Goal: Task Accomplishment & Management: Use online tool/utility

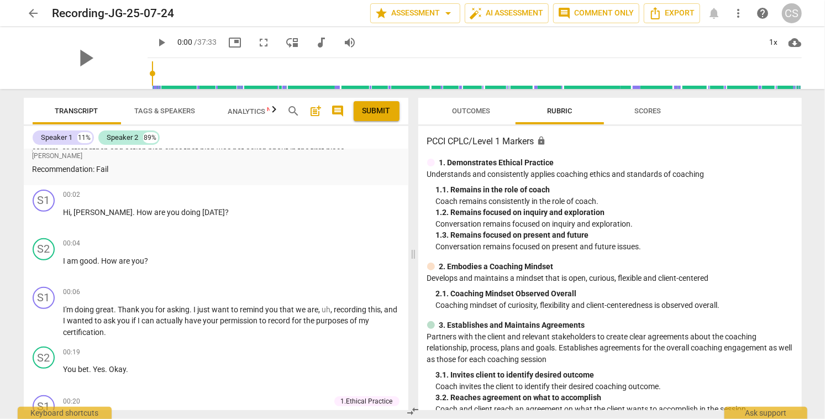
scroll to position [267, 0]
click at [45, 221] on span "play_arrow" at bounding box center [44, 218] width 13 height 13
click at [45, 221] on span "pause" at bounding box center [44, 218] width 13 height 13
type input "6"
click at [645, 108] on span "Scores" at bounding box center [648, 111] width 27 height 8
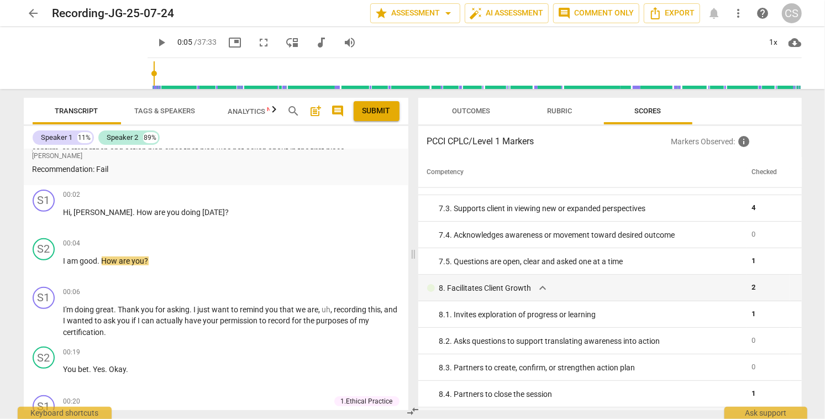
scroll to position [812, 0]
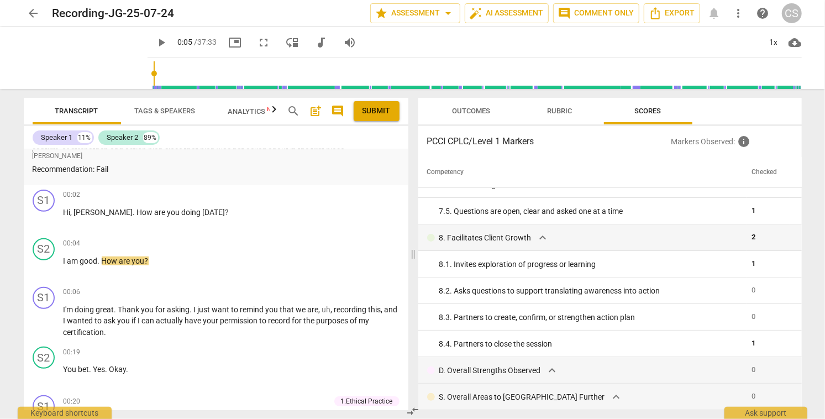
click at [31, 13] on span "arrow_back" at bounding box center [33, 13] width 13 height 13
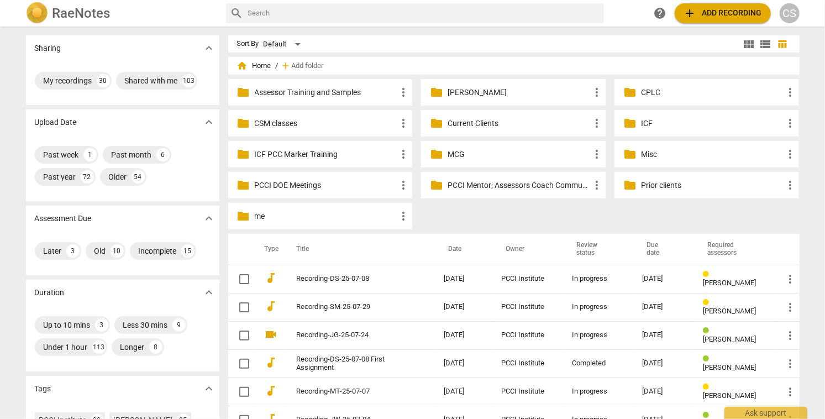
click at [478, 123] on p "Current Clients" at bounding box center [518, 124] width 143 height 12
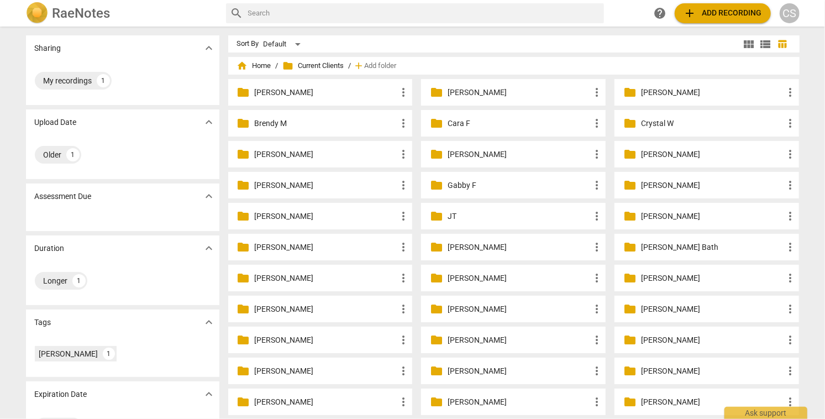
click at [472, 245] on p "Jennifer Gr" at bounding box center [518, 247] width 143 height 12
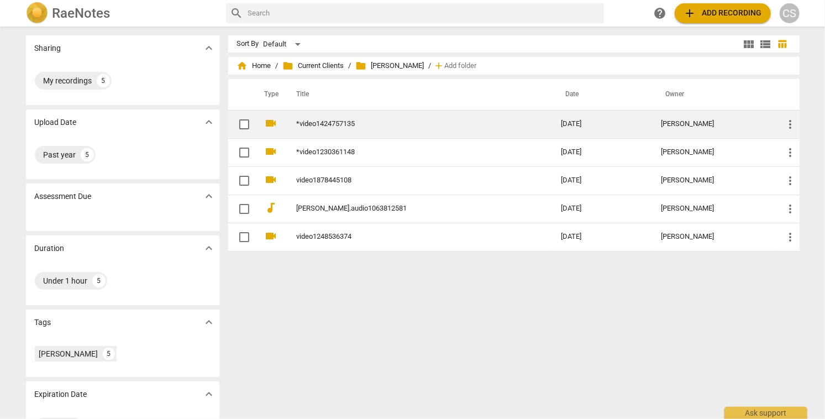
click at [342, 128] on td "*video1424757135" at bounding box center [417, 124] width 269 height 28
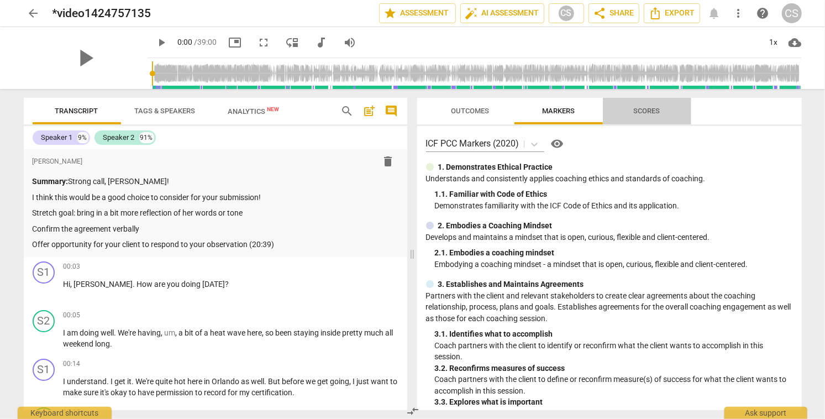
click at [637, 112] on span "Scores" at bounding box center [647, 111] width 27 height 8
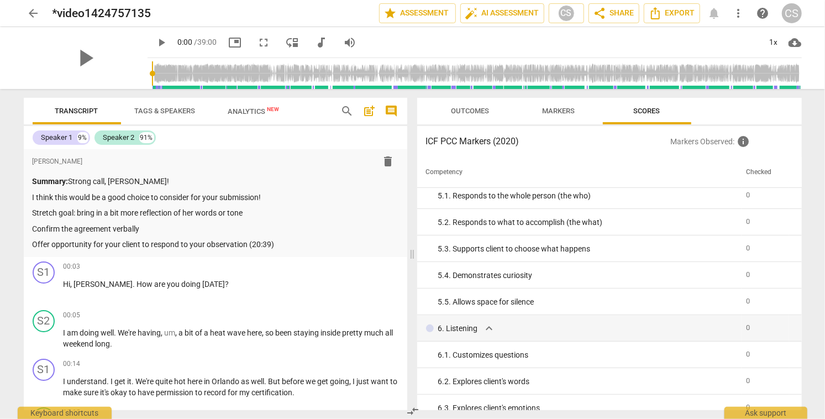
scroll to position [401, 0]
click at [561, 110] on span "Markers" at bounding box center [558, 111] width 33 height 8
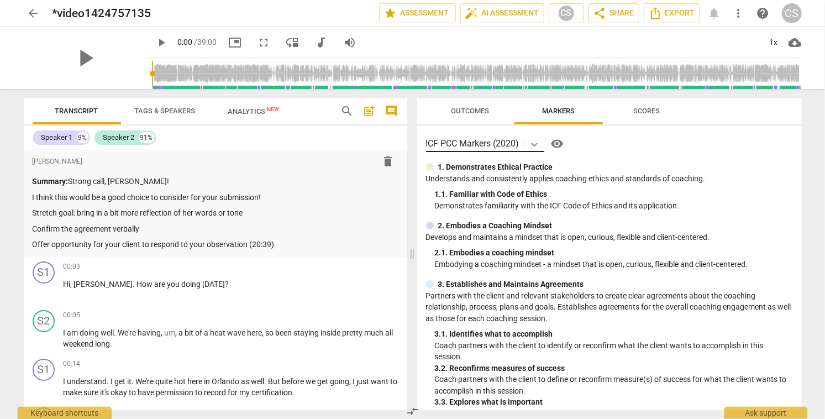
click at [534, 144] on icon at bounding box center [534, 145] width 7 height 4
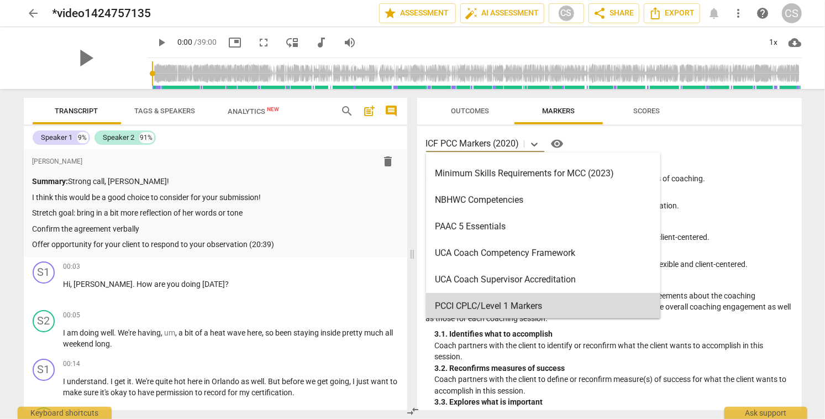
scroll to position [342, 0]
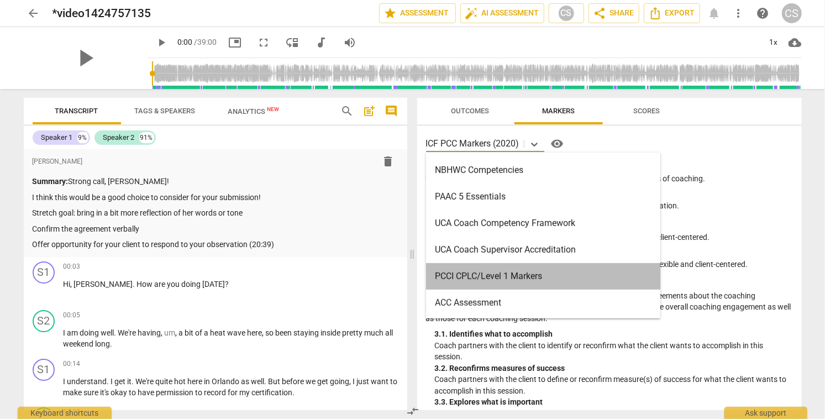
click at [484, 276] on div "PCCI CPLC/Level 1 Markers" at bounding box center [543, 276] width 234 height 27
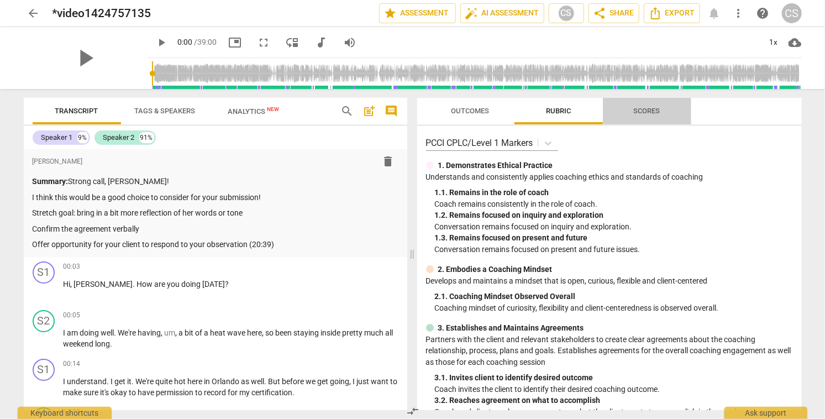
click at [648, 109] on span "Scores" at bounding box center [647, 111] width 27 height 8
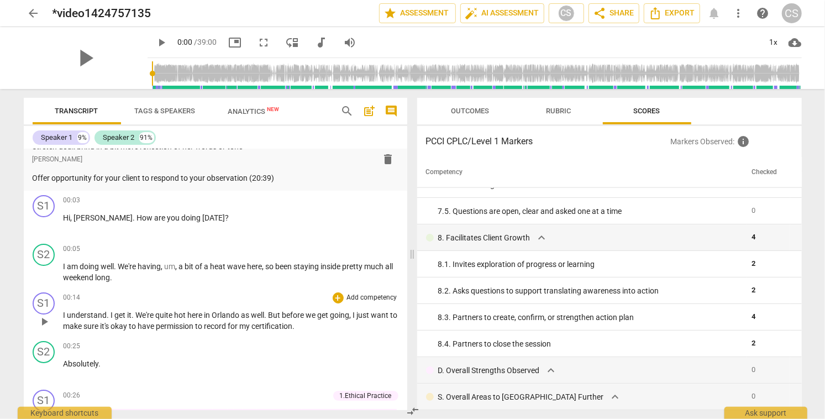
scroll to position [68, 0]
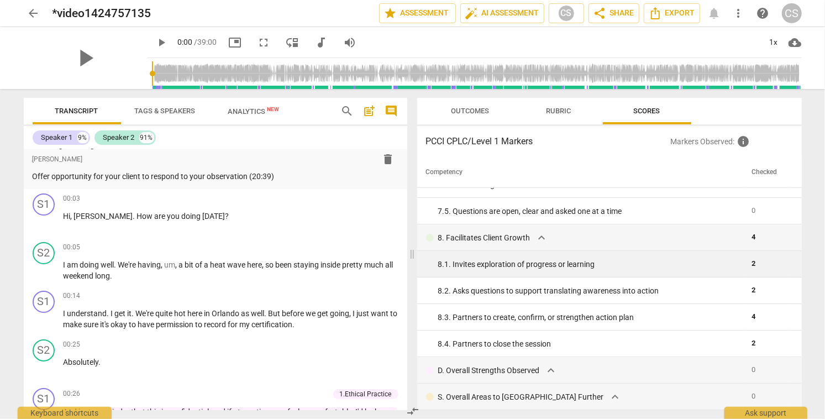
click at [488, 264] on div "8. 1. Invites exploration of progress or learning" at bounding box center [590, 264] width 304 height 12
click at [751, 263] on span "2" at bounding box center [753, 263] width 4 height 8
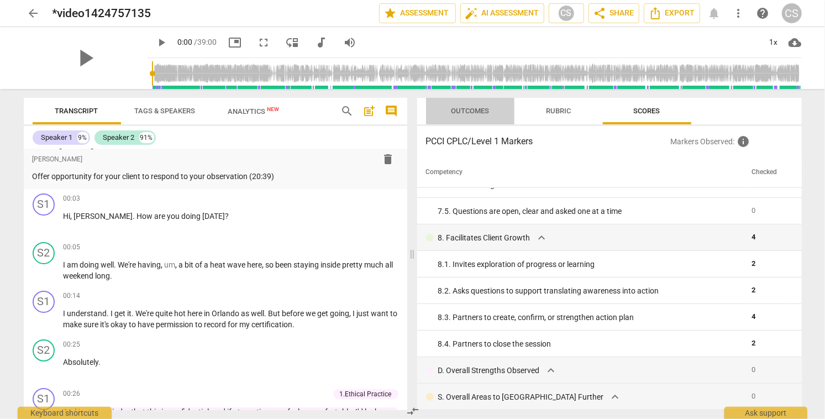
click at [476, 112] on span "Outcomes" at bounding box center [470, 111] width 38 height 8
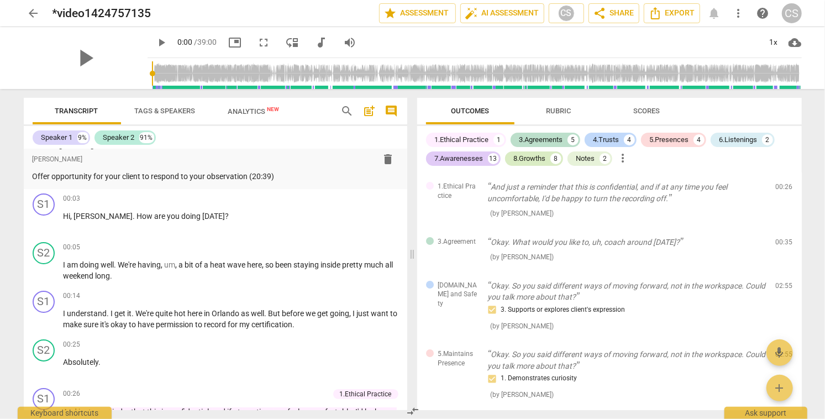
click at [529, 158] on div "8.Growths" at bounding box center [530, 158] width 32 height 11
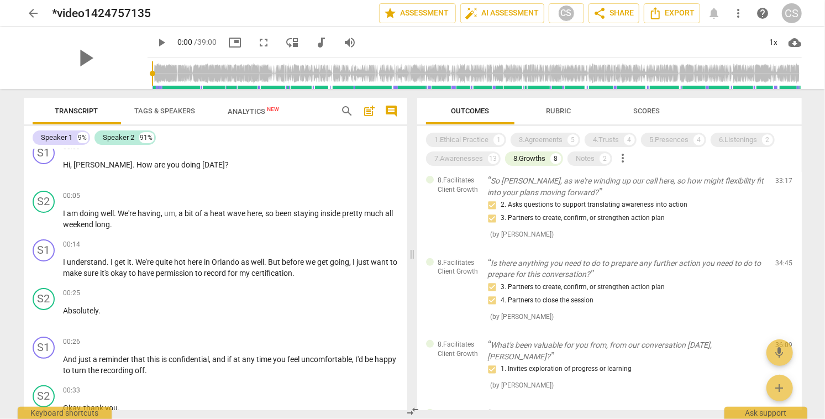
scroll to position [251, 0]
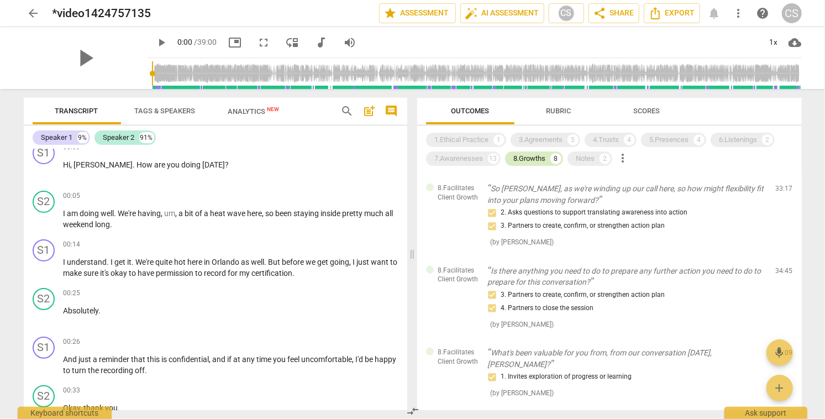
click at [529, 159] on div "8.Growths" at bounding box center [530, 158] width 32 height 11
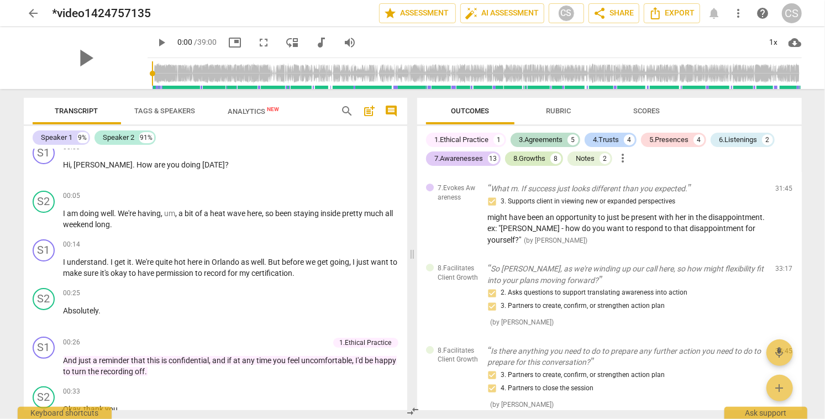
click at [529, 159] on div "8.Growths" at bounding box center [530, 158] width 32 height 11
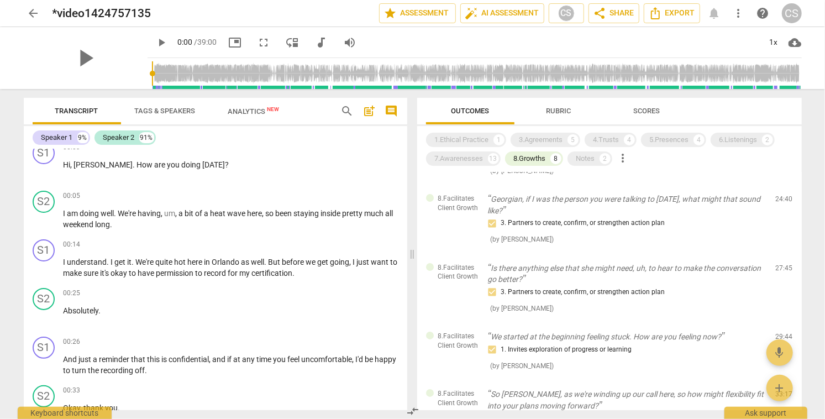
scroll to position [0, 0]
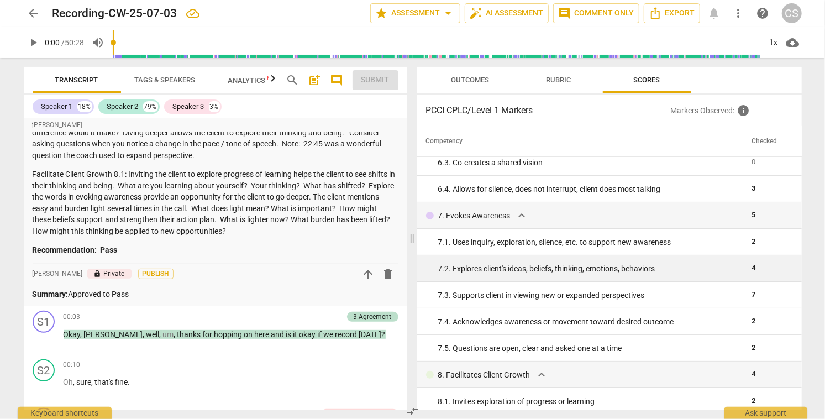
scroll to position [781, 0]
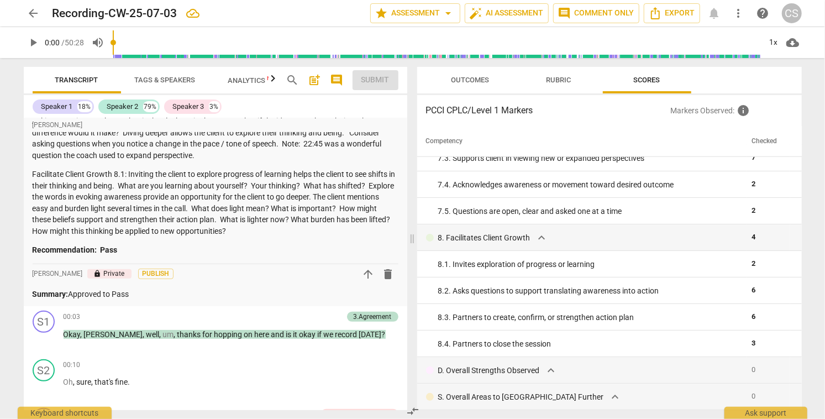
click at [31, 12] on span "arrow_back" at bounding box center [33, 13] width 13 height 13
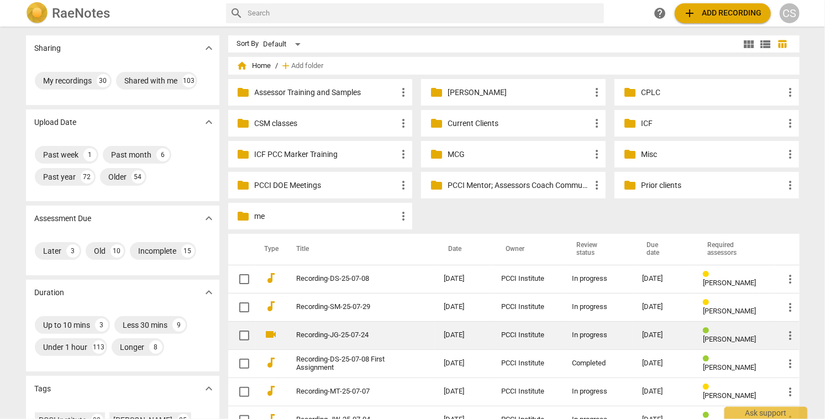
click at [515, 336] on div "PCCI Institute" at bounding box center [527, 335] width 53 height 8
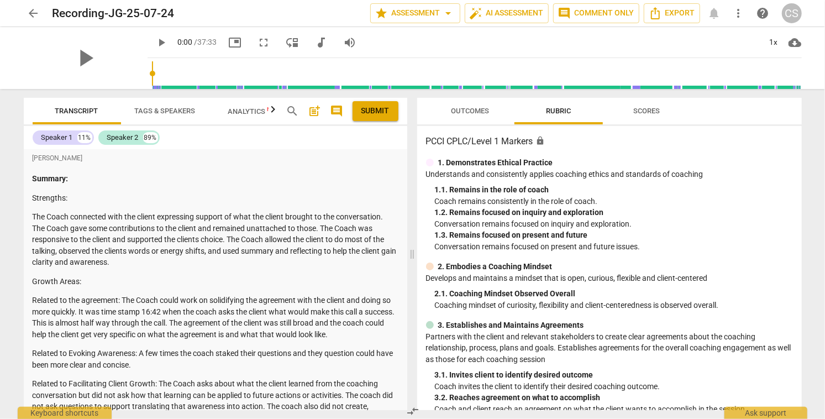
click at [647, 109] on span "Scores" at bounding box center [647, 111] width 27 height 8
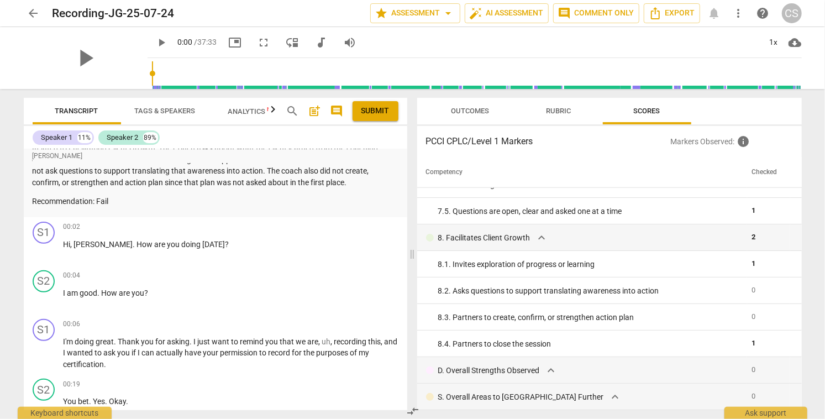
scroll to position [246, 0]
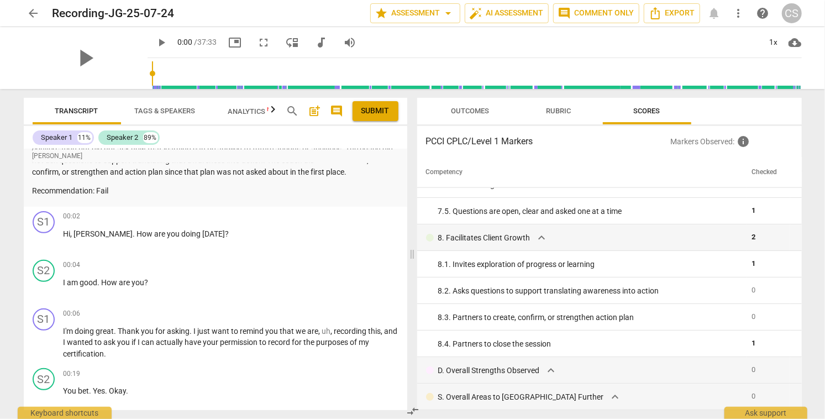
click at [478, 109] on span "Outcomes" at bounding box center [470, 111] width 38 height 8
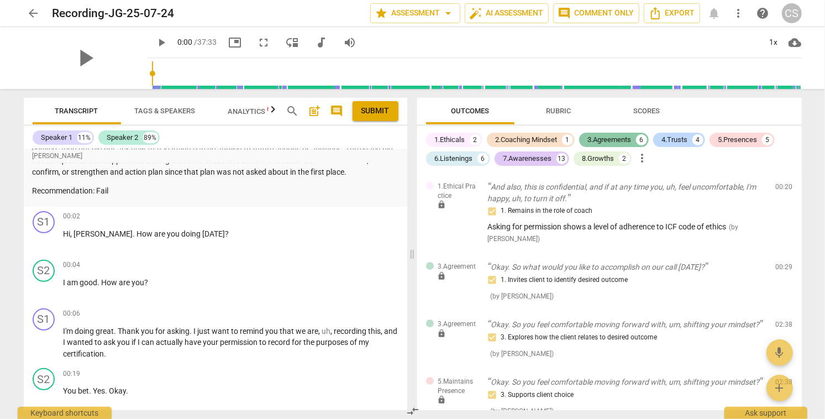
click at [613, 138] on div "3.Agreements" at bounding box center [610, 139] width 44 height 11
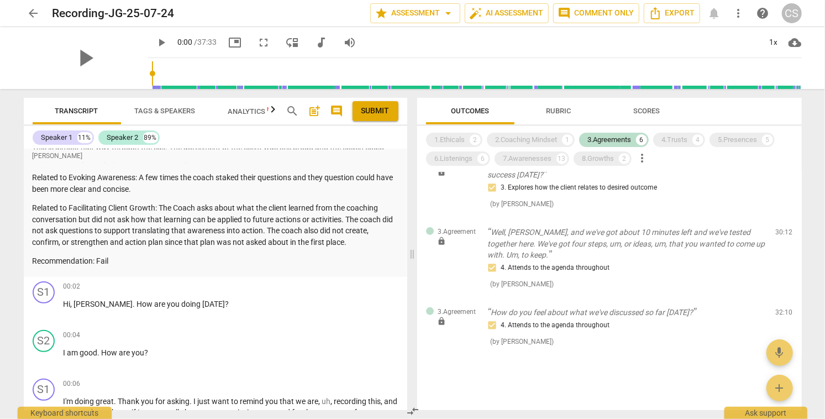
scroll to position [178, 0]
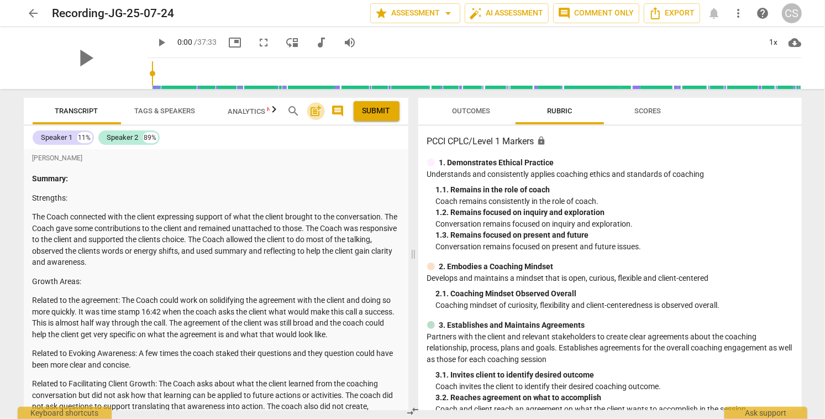
click at [316, 112] on span "post_add" at bounding box center [315, 110] width 13 height 13
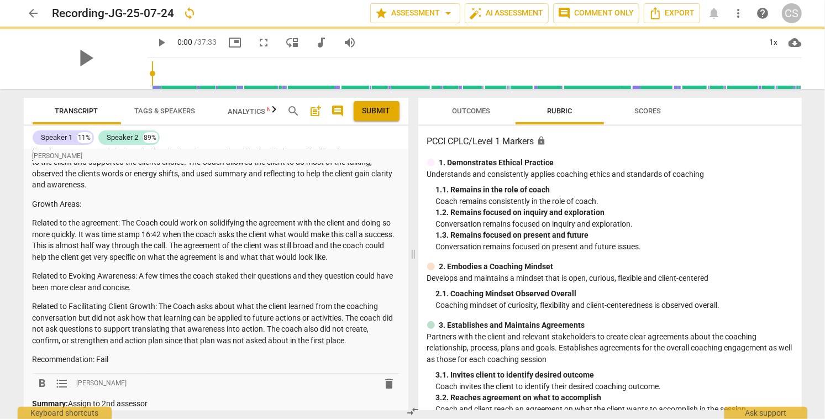
click at [377, 113] on span "Submit" at bounding box center [376, 110] width 28 height 11
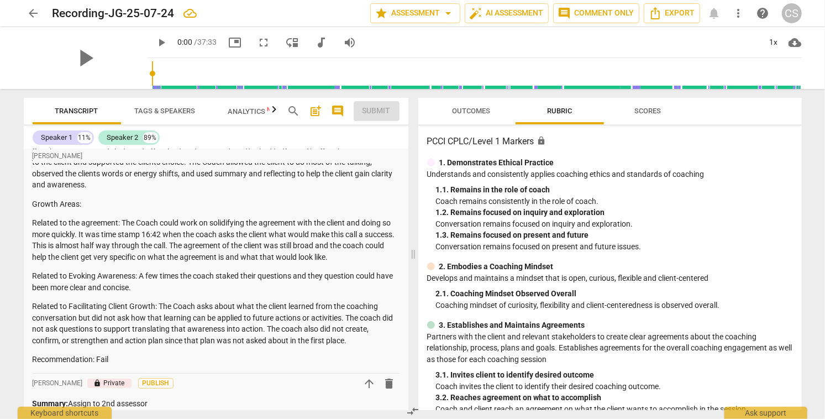
click at [33, 14] on span "arrow_back" at bounding box center [33, 13] width 13 height 13
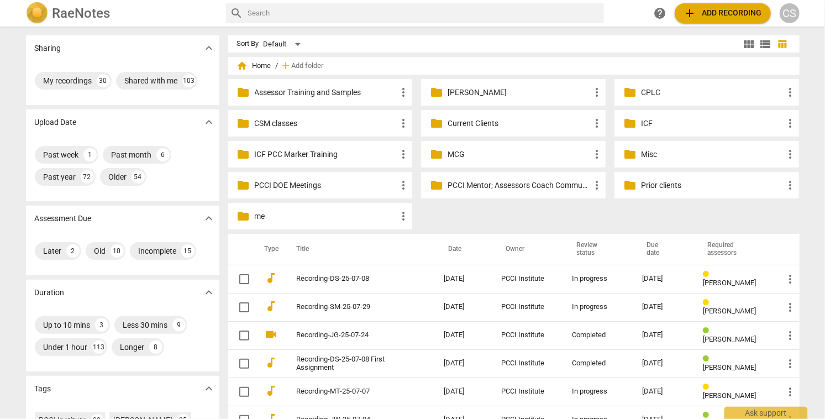
click at [479, 120] on p "Current Clients" at bounding box center [518, 124] width 143 height 12
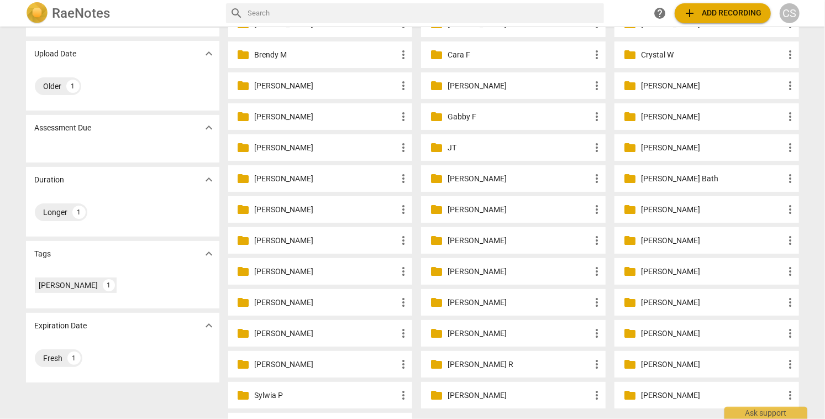
scroll to position [71, 0]
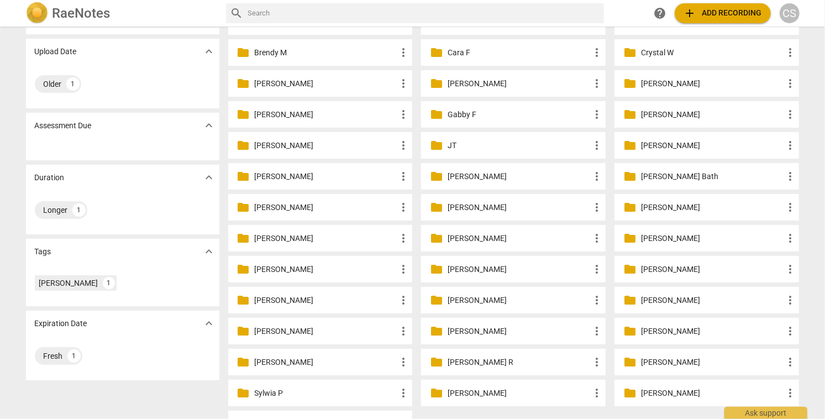
click at [661, 297] on p "Renee Bethel" at bounding box center [712, 300] width 143 height 12
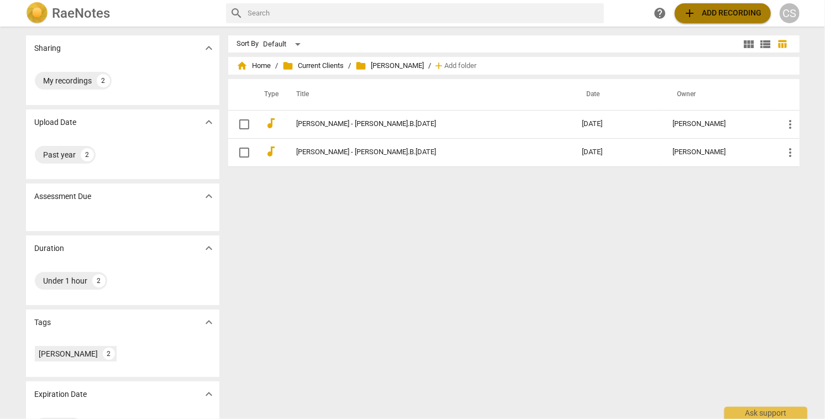
click at [716, 12] on span "add Add recording" at bounding box center [722, 13] width 78 height 13
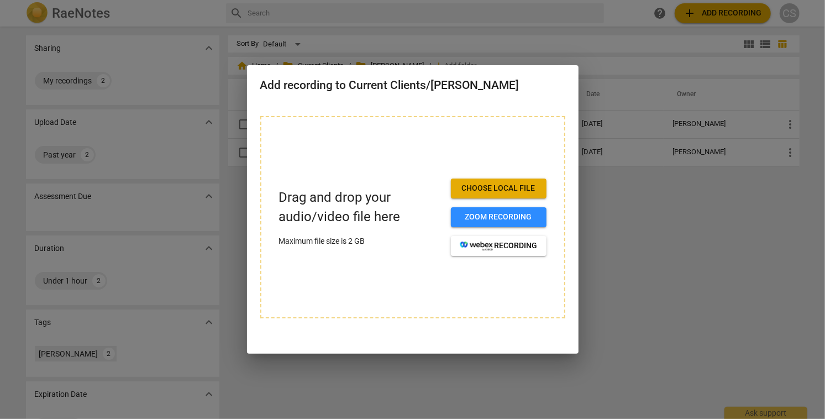
click at [485, 288] on div "Drag and drop your audio/video file here Maximum file size is 2 GB Choose local…" at bounding box center [412, 217] width 305 height 202
click at [630, 280] on div at bounding box center [412, 209] width 825 height 419
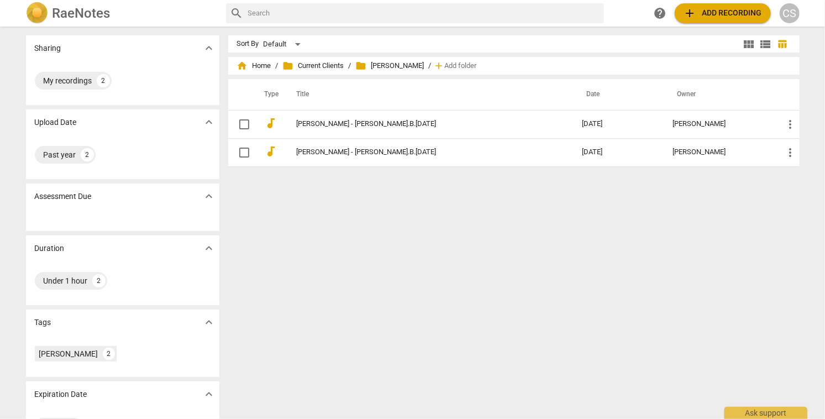
click at [715, 12] on span "add Add recording" at bounding box center [722, 13] width 78 height 13
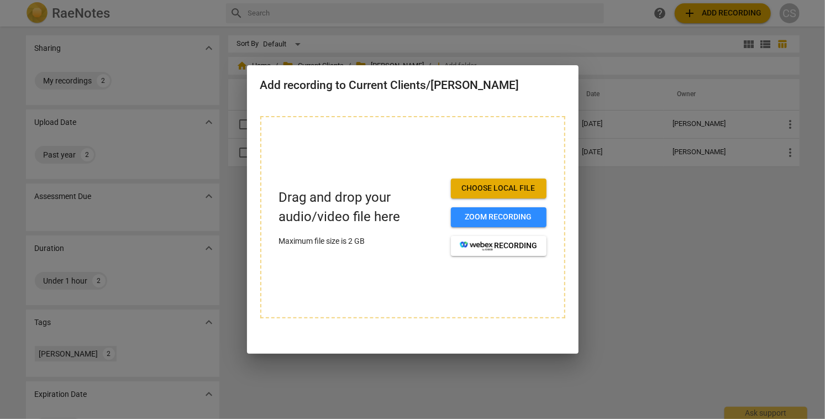
click at [516, 189] on span "Choose local file" at bounding box center [499, 188] width 78 height 11
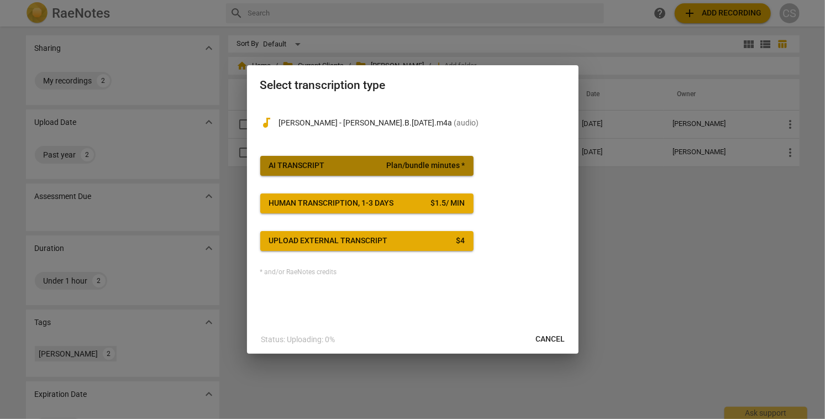
click at [447, 166] on span "Plan/bundle minutes *" at bounding box center [425, 165] width 78 height 11
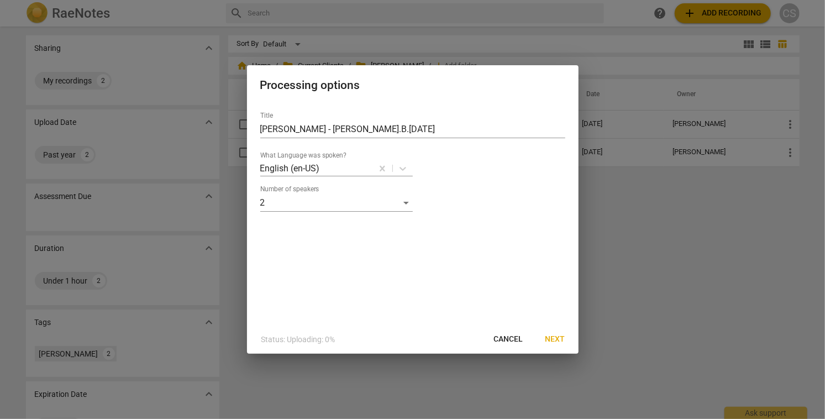
click at [554, 337] on span "Next" at bounding box center [555, 339] width 20 height 11
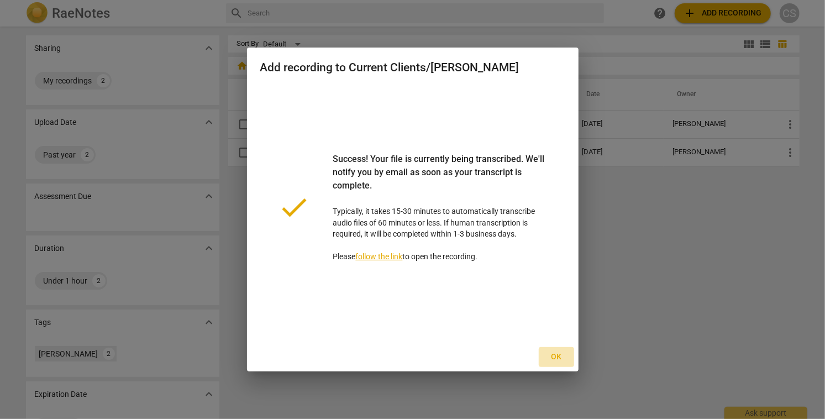
click at [557, 358] on span "Ok" at bounding box center [556, 356] width 18 height 11
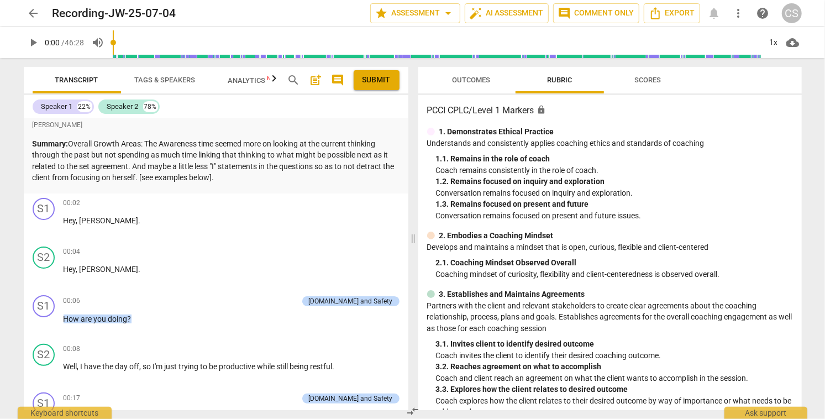
scroll to position [91, 0]
click at [315, 83] on span "post_add" at bounding box center [315, 79] width 13 height 13
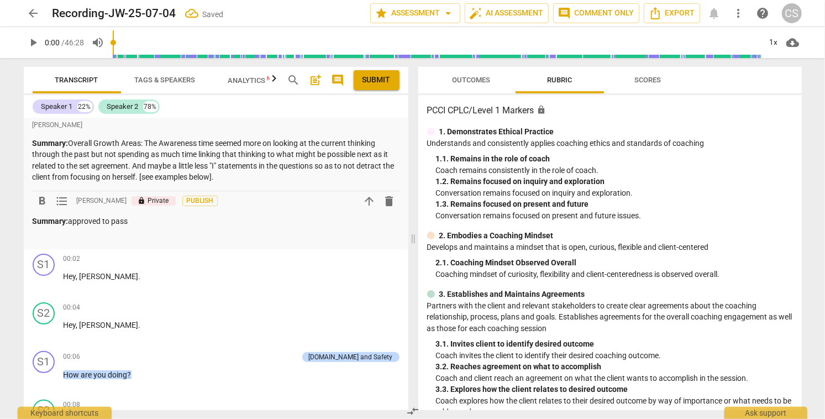
click at [380, 80] on span "Submit" at bounding box center [376, 80] width 28 height 11
